Goal: Check status: Check status

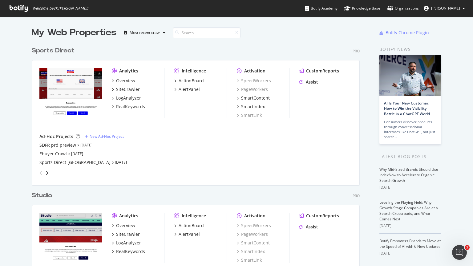
click at [63, 51] on div "Sports Direct" at bounding box center [53, 50] width 43 height 9
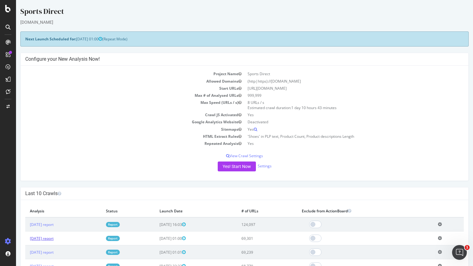
click at [54, 239] on link "[DATE] report" at bounding box center [42, 238] width 24 height 5
